Goal: Use online tool/utility: Utilize a website feature to perform a specific function

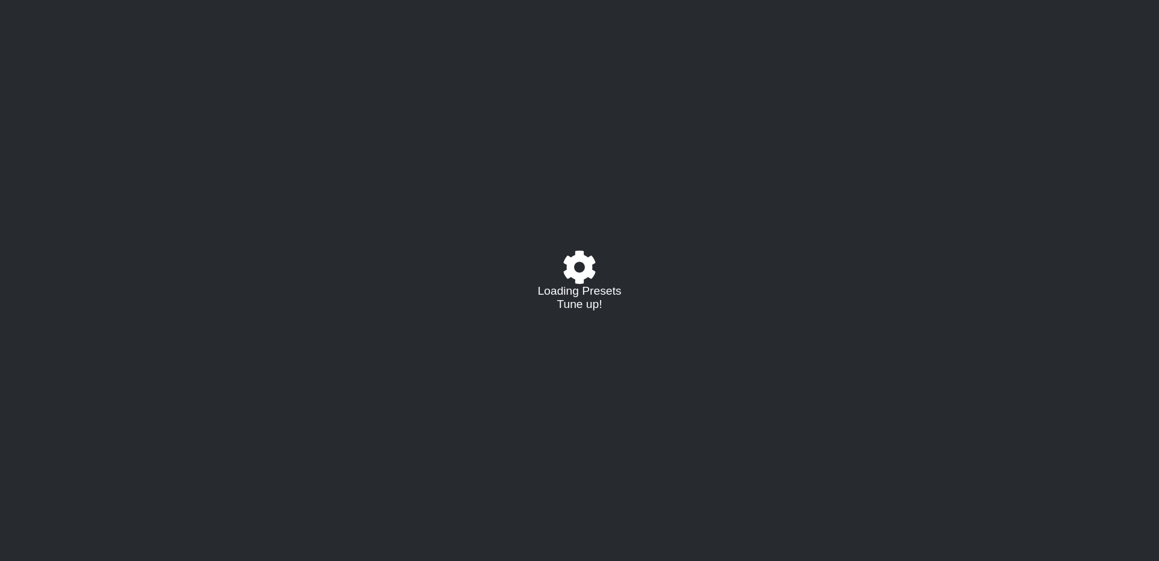
select select "/023177548424"
select select "A"
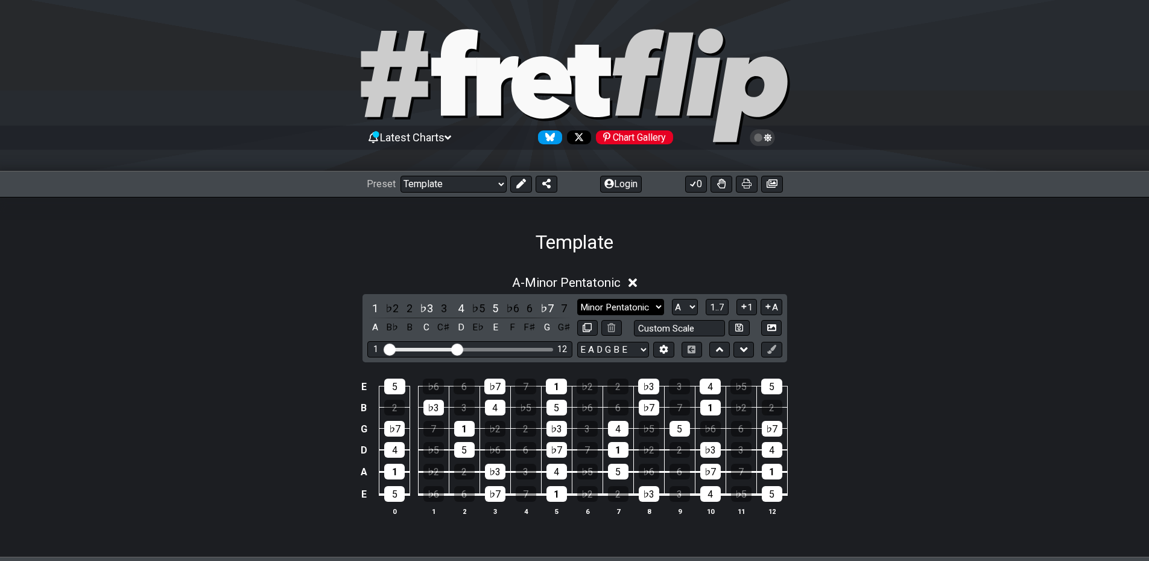
click at [637, 311] on select "Minor Pentatonic Major 3rds Minor Pentatonic Major Pentatonic Minor Blues Major…" at bounding box center [620, 307] width 87 height 16
select select "Major 7th"
click at [577, 299] on select "Minor Pentatonic Major 3rds Minor Pentatonic Major Pentatonic Minor Blues Major…" at bounding box center [620, 307] width 87 height 16
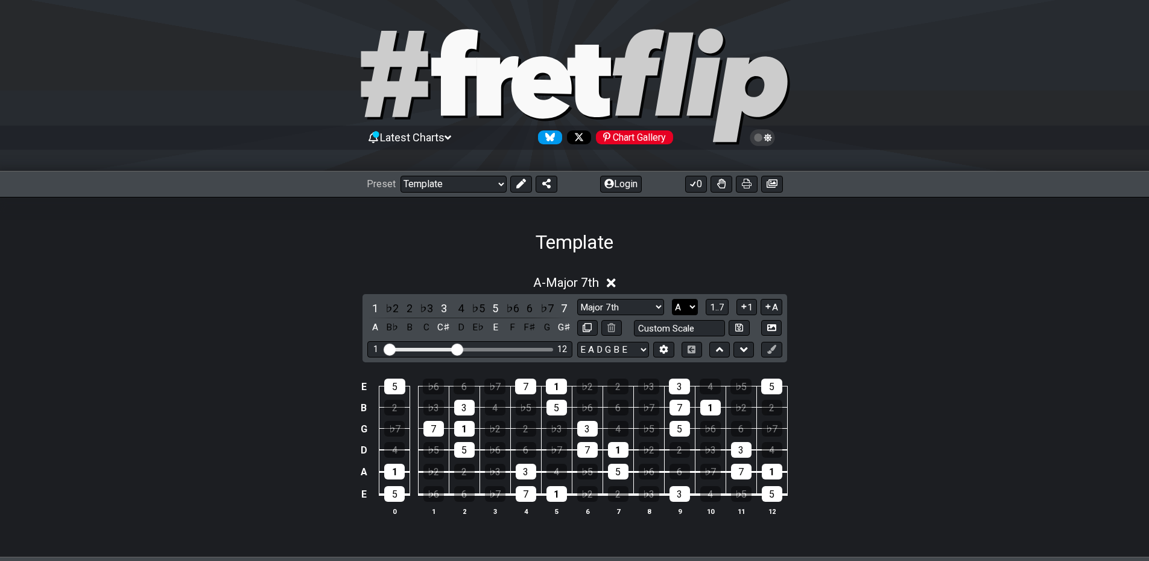
click at [694, 309] on select "A♭ A A♯ B♭ B C C♯ D♭ D D♯ E♭ E F F♯ G♭ G G♯" at bounding box center [685, 307] width 26 height 16
select select "E"
click at [672, 299] on select "A♭ A A♯ B♭ B C C♯ D♭ D D♯ E♭ E F F♯ G♭ G G♯" at bounding box center [685, 307] width 26 height 16
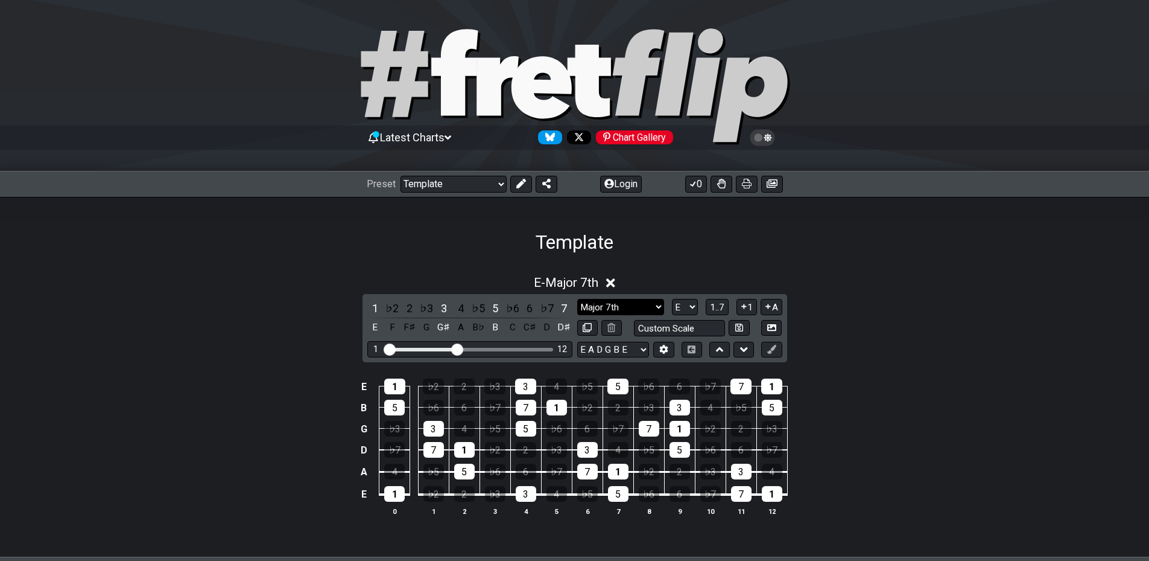
click at [661, 308] on select "Minor Pentatonic Major 3rds Minor Pentatonic Major Pentatonic Minor Blues Major…" at bounding box center [620, 307] width 87 height 16
drag, startPoint x: 940, startPoint y: 346, endPoint x: 920, endPoint y: 346, distance: 20.5
click at [929, 346] on div "E - Major 7th 1 ♭2 2 ♭3 3 4 ♭5 5 ♭6 6 ♭7 7 E F F♯ G G♯ A B♭ B C C♯ D D♯ Minor P…" at bounding box center [574, 400] width 1149 height 265
